Goal: Information Seeking & Learning: Learn about a topic

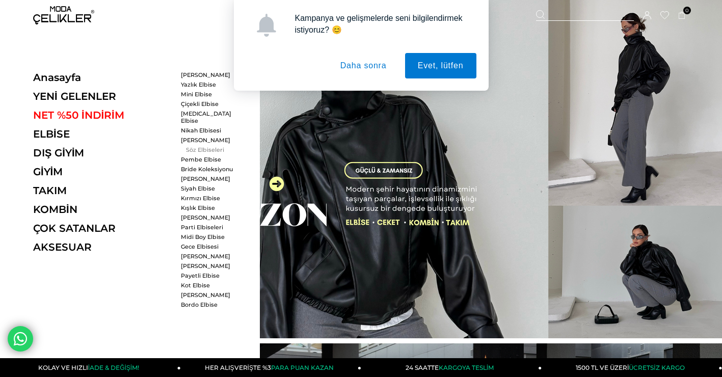
click at [198, 146] on link "Söz Elbiseleri" at bounding box center [210, 149] width 59 height 7
click at [200, 146] on link "Söz Elbiseleri" at bounding box center [210, 149] width 59 height 7
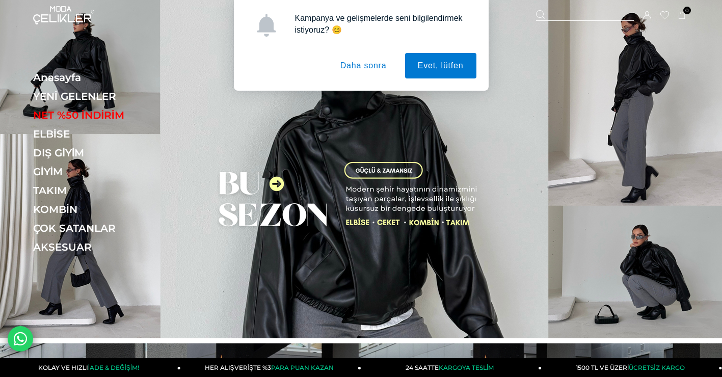
click at [375, 64] on button "Daha sonra" at bounding box center [364, 65] width 72 height 25
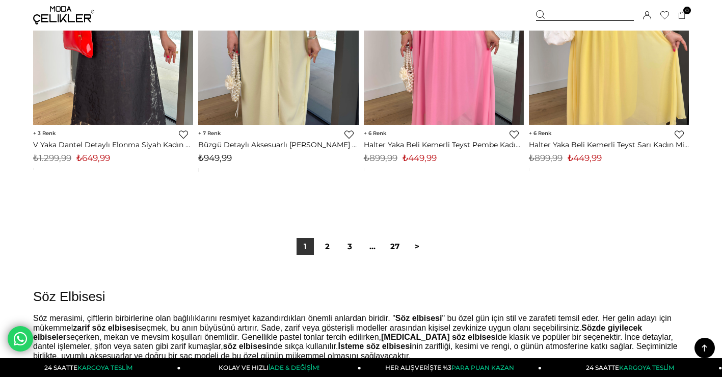
scroll to position [5912, 0]
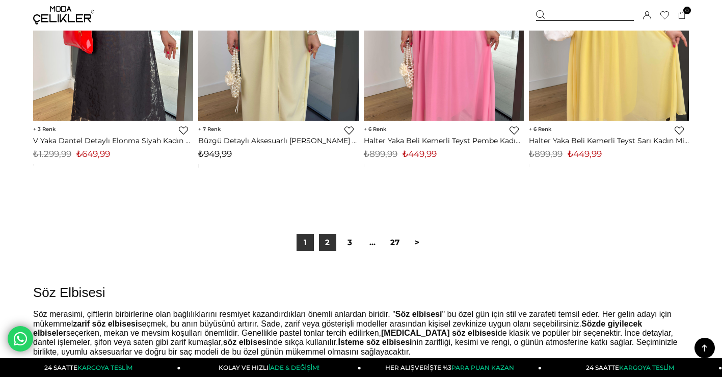
click at [333, 238] on link "2" at bounding box center [327, 242] width 17 height 17
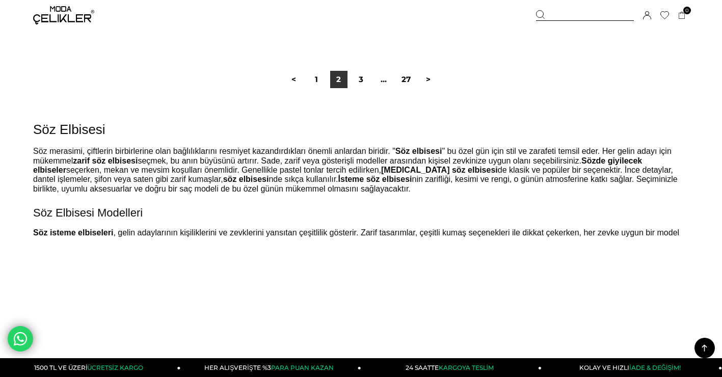
scroll to position [6115, 0]
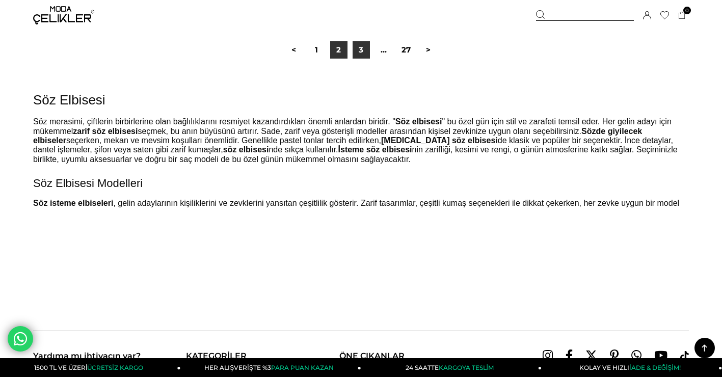
click at [365, 50] on link "3" at bounding box center [361, 49] width 17 height 17
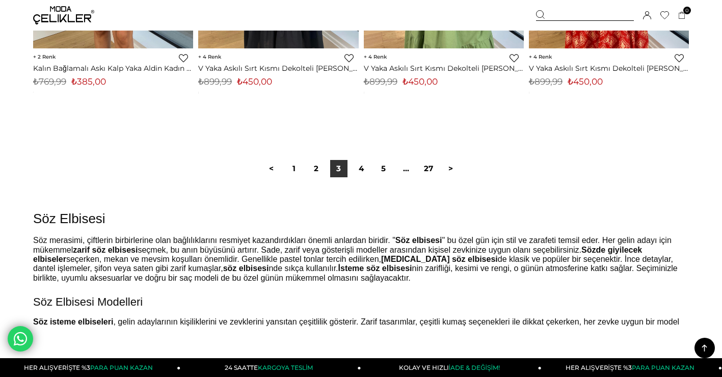
scroll to position [6013, 0]
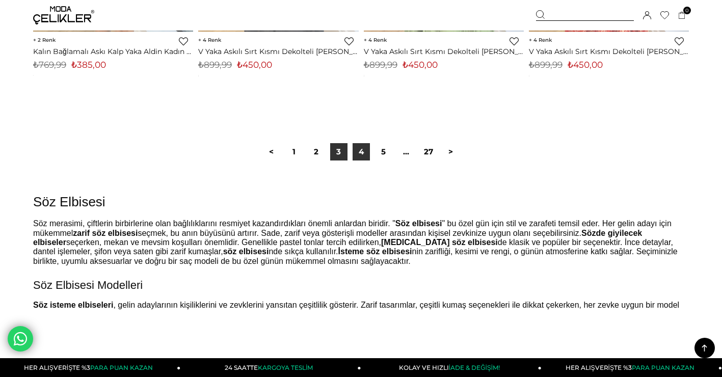
click at [366, 152] on link "4" at bounding box center [361, 151] width 17 height 17
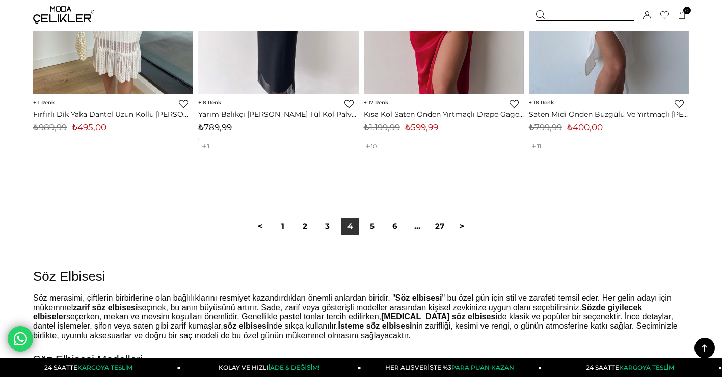
scroll to position [6064, 0]
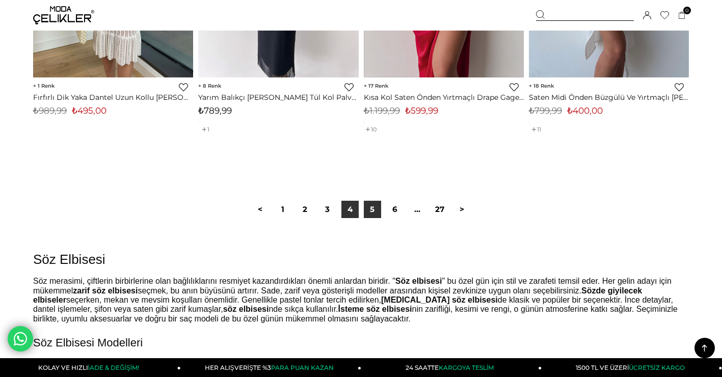
click at [370, 209] on link "5" at bounding box center [372, 209] width 17 height 17
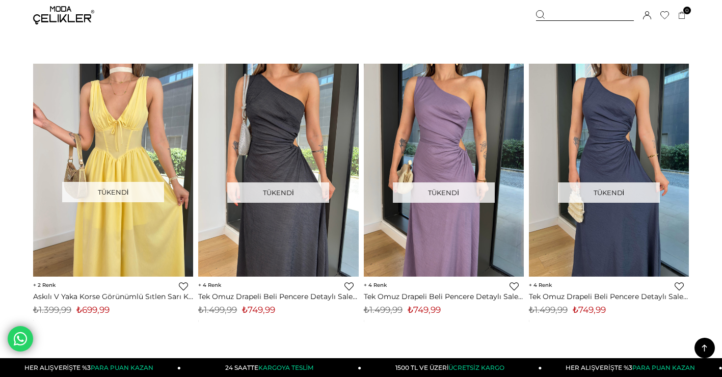
scroll to position [2242, 0]
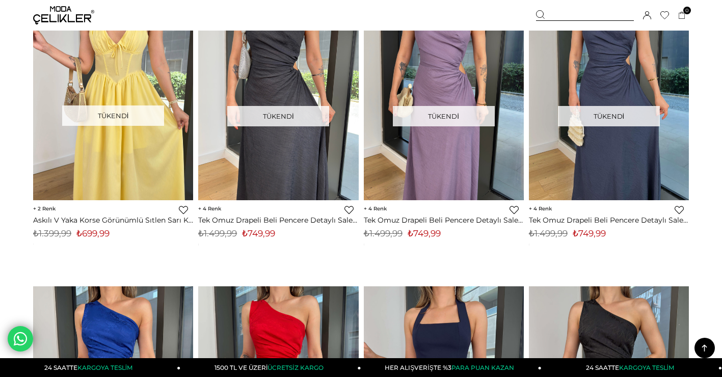
scroll to position [6064, 0]
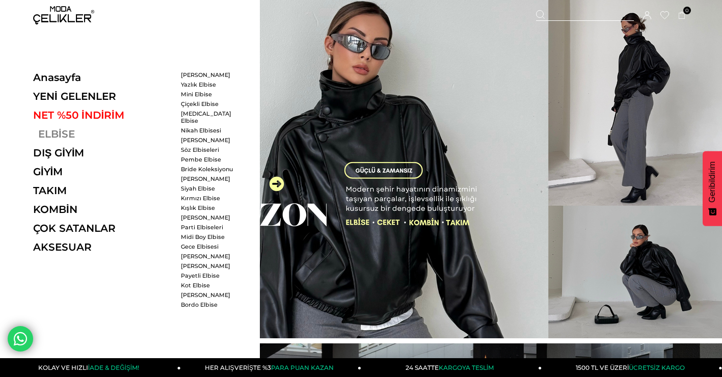
click at [61, 136] on link "ELBİSE" at bounding box center [103, 134] width 140 height 12
click at [55, 131] on link "ELBİSE" at bounding box center [103, 134] width 140 height 12
click at [197, 115] on link "[MEDICAL_DATA] Elbise" at bounding box center [210, 117] width 59 height 14
click at [201, 114] on link "[MEDICAL_DATA] Elbise" at bounding box center [210, 117] width 59 height 14
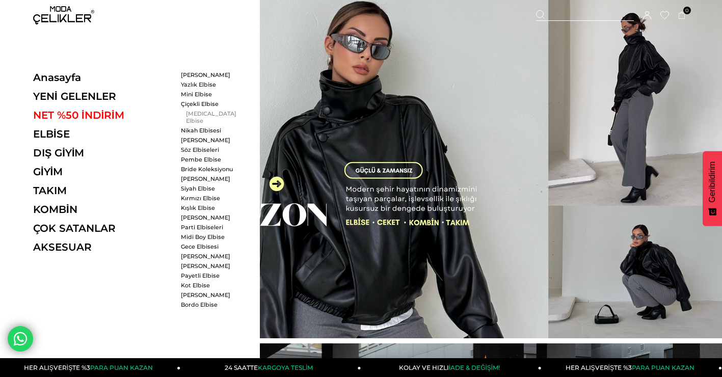
click at [196, 115] on link "[MEDICAL_DATA] Elbise" at bounding box center [210, 117] width 59 height 14
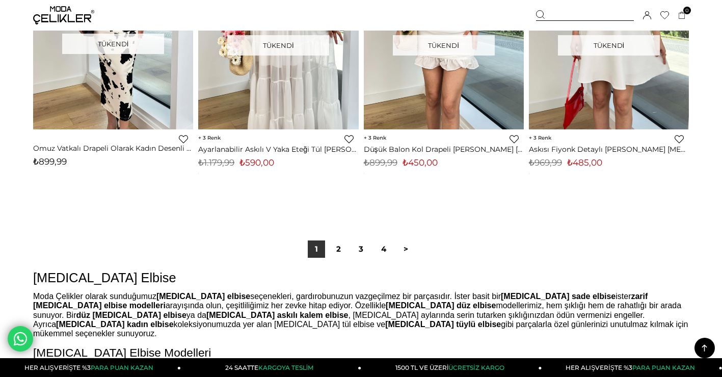
scroll to position [6013, 0]
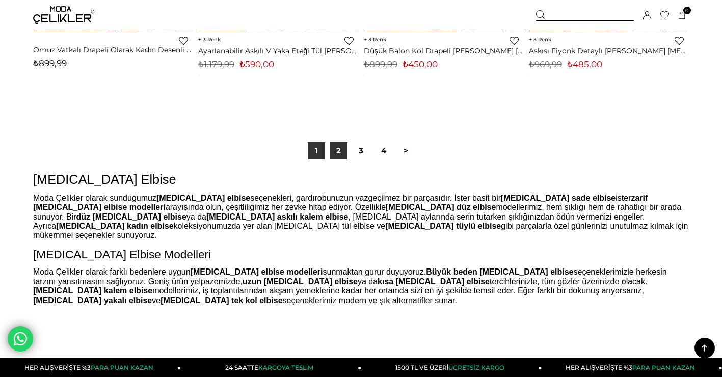
click at [339, 154] on link "2" at bounding box center [338, 150] width 17 height 17
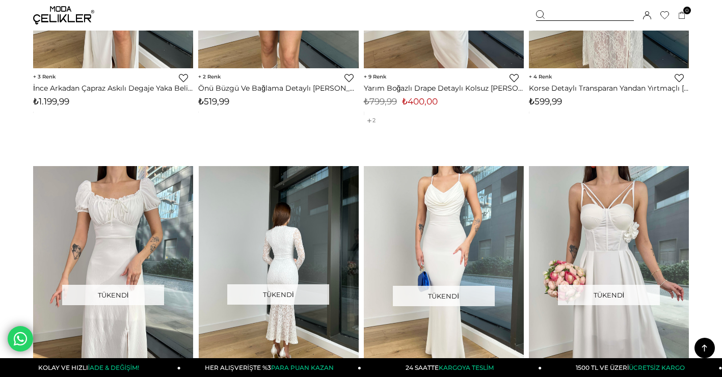
scroll to position [3516, 0]
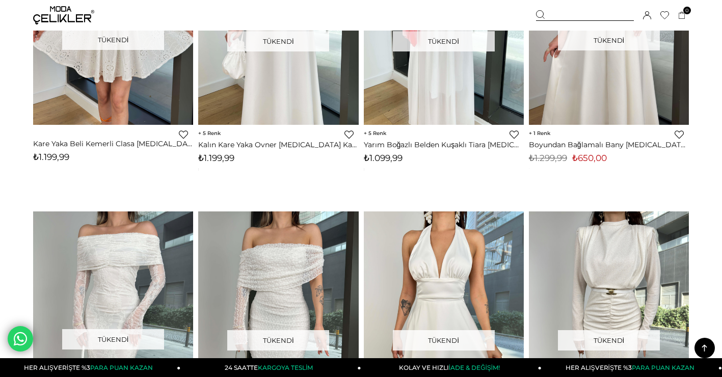
scroll to position [3516, 0]
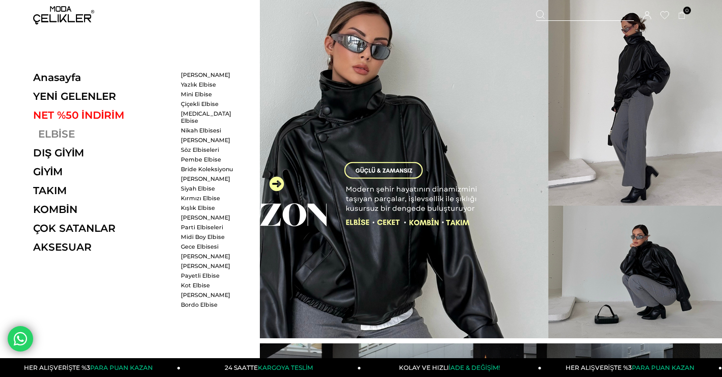
click at [86, 132] on link "ELBİSE" at bounding box center [103, 134] width 140 height 12
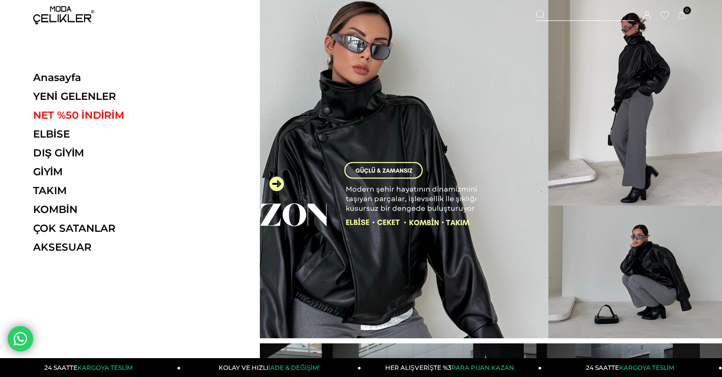
click at [199, 141] on div "Anasayfa YENİ GELENLER NET %50 İNDİRİM ELBİSE ELBİSE Tüm Elbiseler Yazlık Elbis…" at bounding box center [130, 188] width 260 height 377
drag, startPoint x: 203, startPoint y: 196, endPoint x: 148, endPoint y: 148, distance: 73.0
click at [163, 165] on div "Anasayfa YENİ GELENLER NET %50 İNDİRİM ELBİSE ELBİSE Tüm Elbiseler Yazlık Elbis…" at bounding box center [130, 188] width 260 height 377
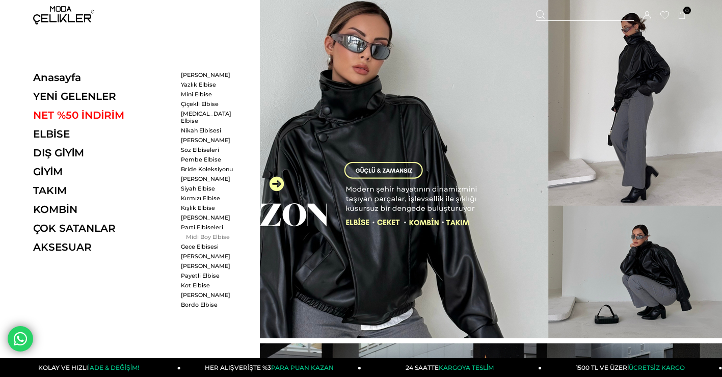
click at [201, 233] on link "Midi Boy Elbise" at bounding box center [210, 236] width 59 height 7
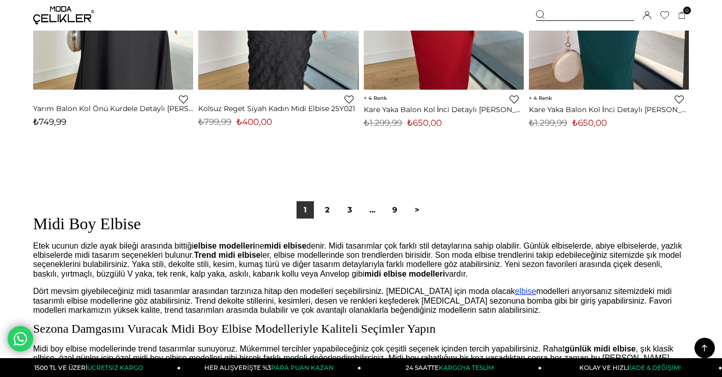
scroll to position [5962, 0]
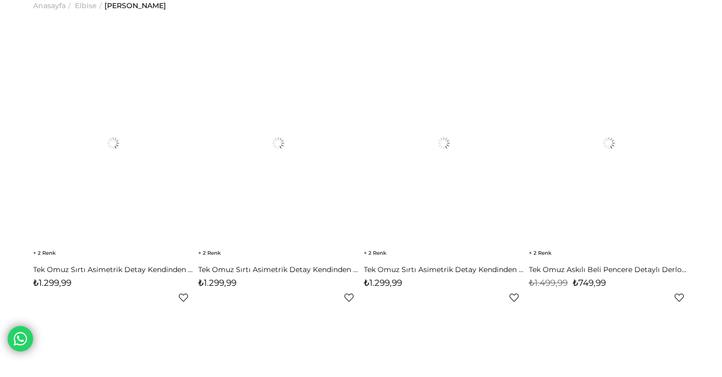
scroll to position [85, 0]
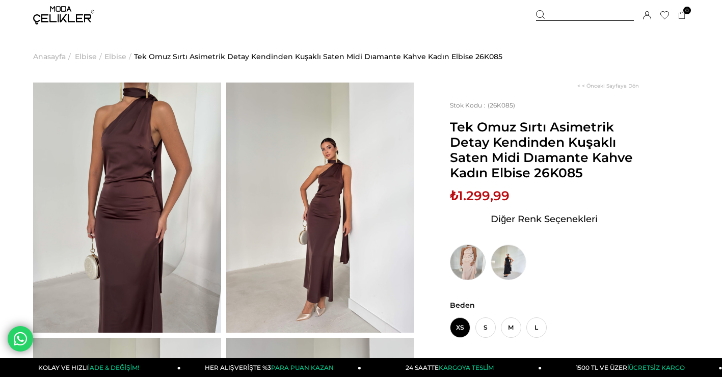
click at [471, 257] on img at bounding box center [468, 263] width 36 height 36
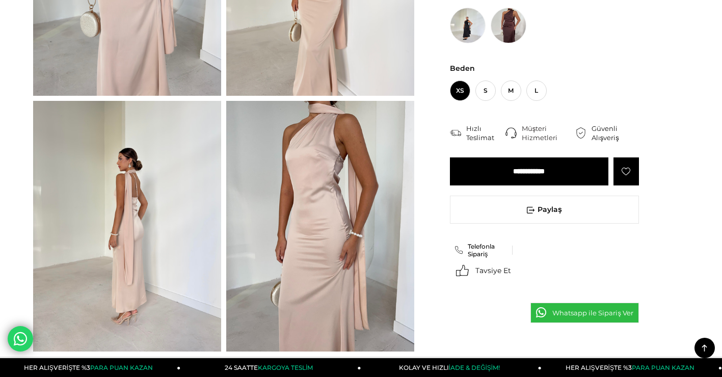
scroll to position [255, 0]
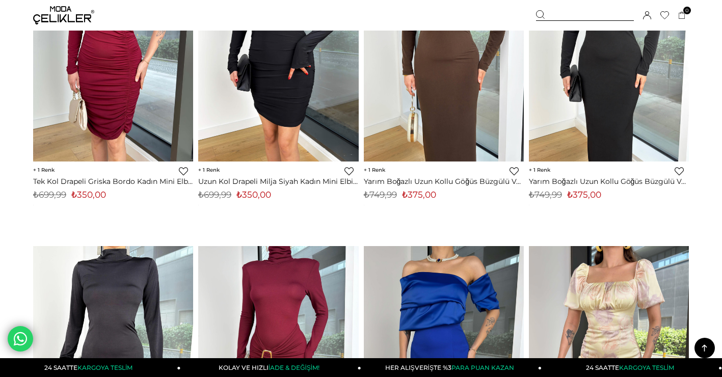
scroll to position [688, 0]
